Goal: Use online tool/utility: Utilize a website feature to perform a specific function

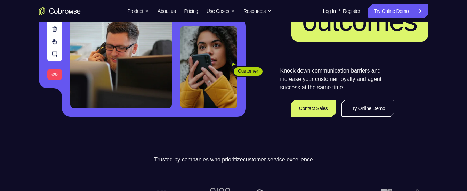
scroll to position [83, 0]
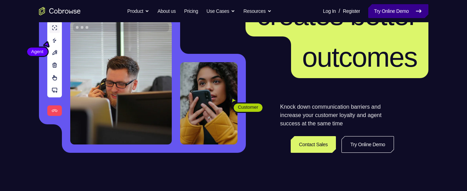
click at [399, 16] on link "Try Online Demo" at bounding box center [398, 11] width 60 height 14
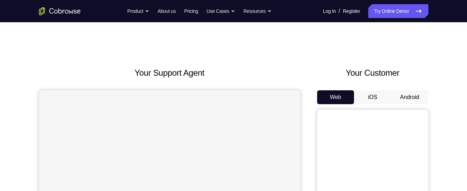
click at [395, 94] on button "Android" at bounding box center [409, 97] width 37 height 14
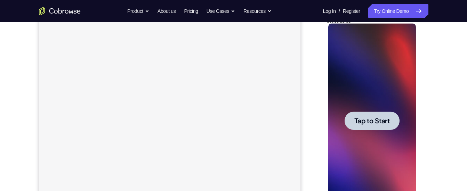
click at [364, 123] on span "Tap to Start" at bounding box center [371, 120] width 35 height 7
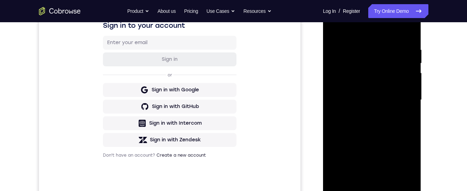
scroll to position [130, 0]
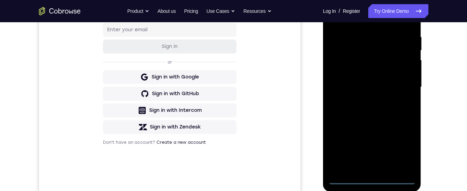
click at [374, 178] on div at bounding box center [372, 87] width 88 height 195
click at [406, 151] on div at bounding box center [372, 87] width 88 height 195
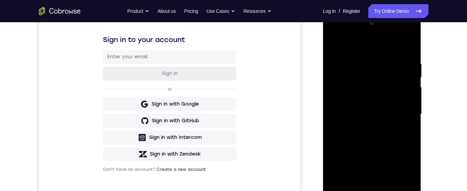
click at [359, 46] on div at bounding box center [372, 114] width 88 height 195
click at [404, 112] on div at bounding box center [372, 114] width 88 height 195
click at [367, 129] on div at bounding box center [372, 114] width 88 height 195
click at [363, 109] on div at bounding box center [372, 114] width 88 height 195
click at [361, 100] on div at bounding box center [372, 114] width 88 height 195
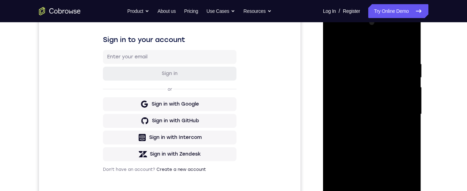
click at [359, 111] on div at bounding box center [372, 114] width 88 height 195
click at [365, 137] on div at bounding box center [372, 114] width 88 height 195
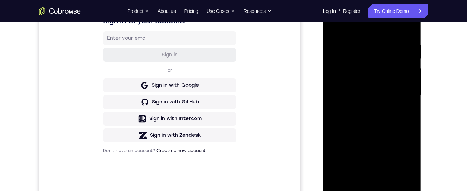
click at [369, 119] on div at bounding box center [372, 95] width 88 height 195
